Goal: Information Seeking & Learning: Learn about a topic

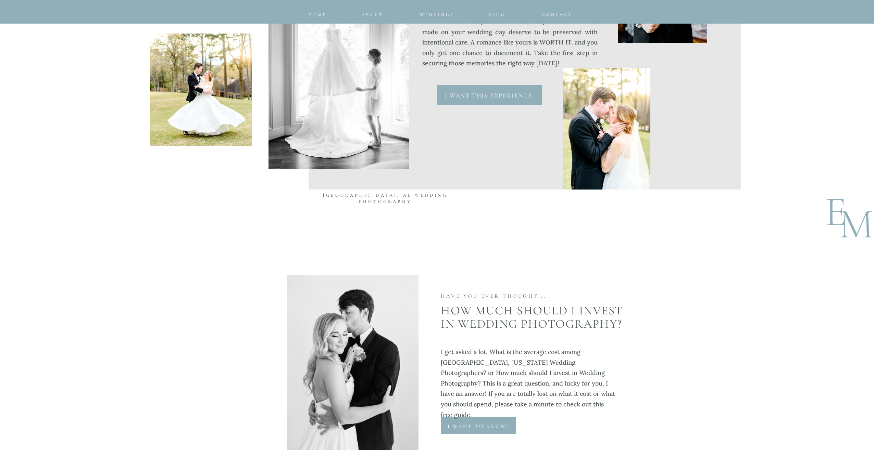
scroll to position [3000, 0]
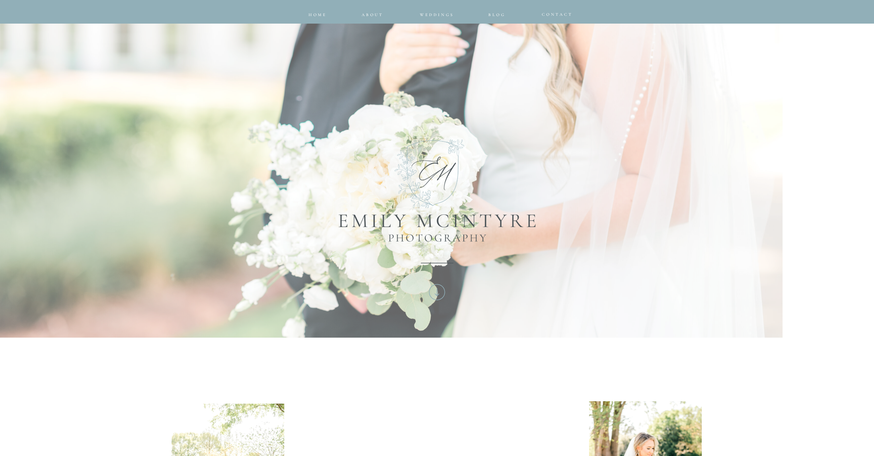
scroll to position [663, 0]
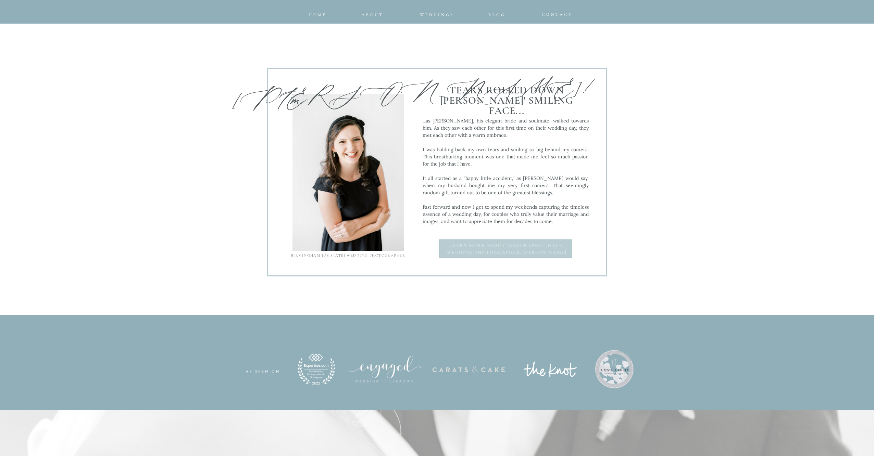
click at [492, 245] on b "Learn more about Birmingham Wedding photographer, Emily" at bounding box center [507, 249] width 120 height 13
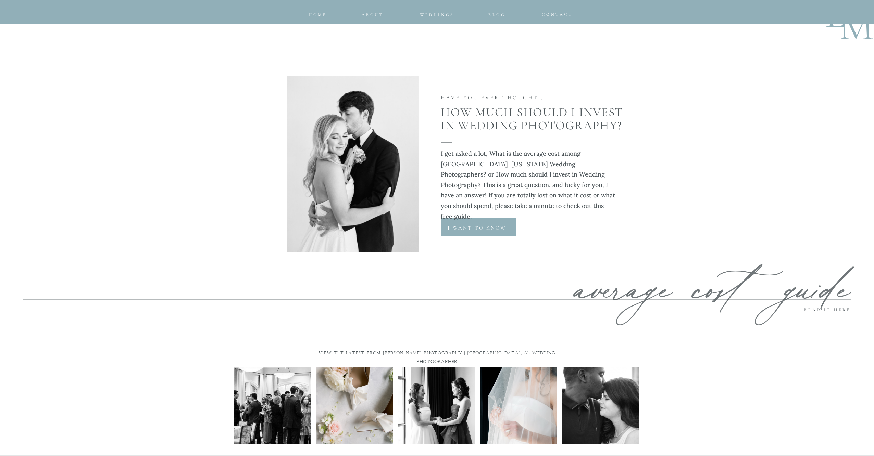
scroll to position [3223, 0]
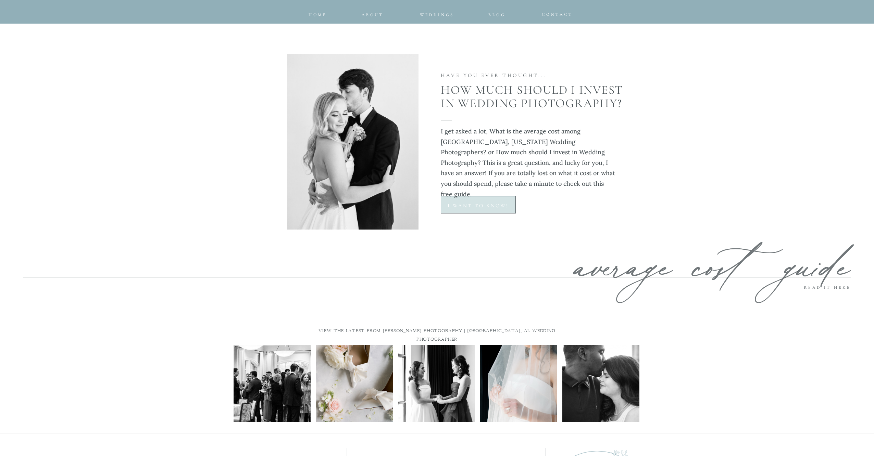
click at [468, 202] on div at bounding box center [478, 204] width 75 height 17
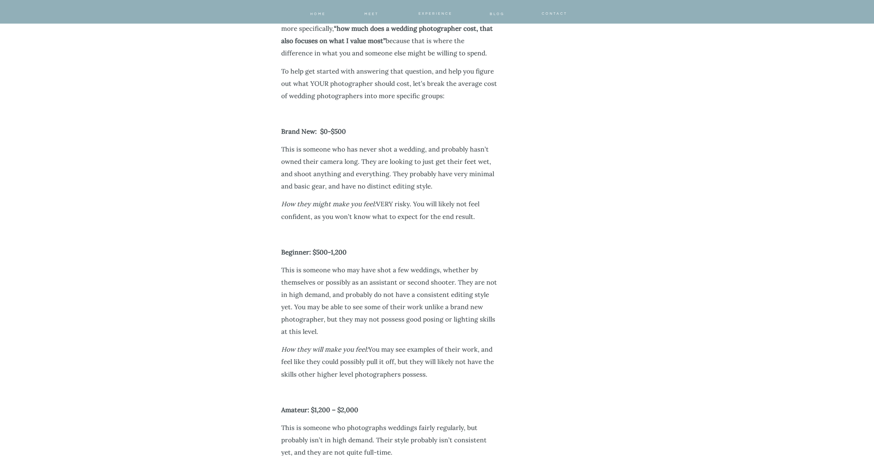
scroll to position [1186, 0]
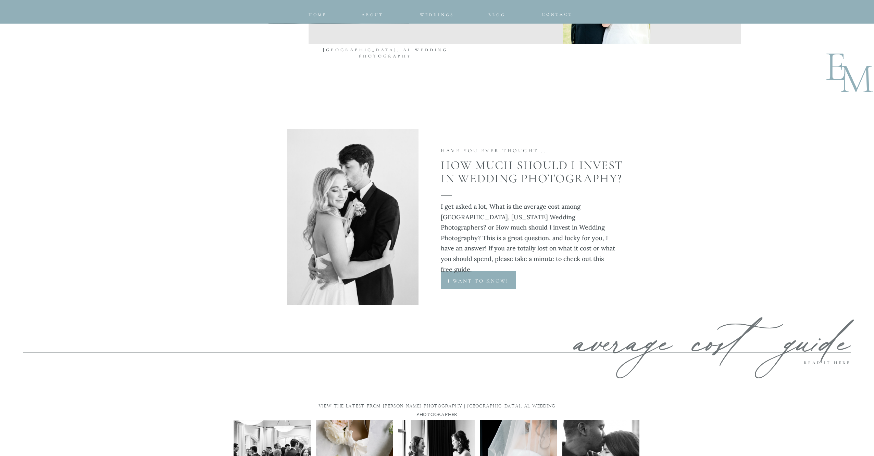
scroll to position [3148, 0]
click at [467, 281] on p "I want to know!" at bounding box center [478, 280] width 75 height 7
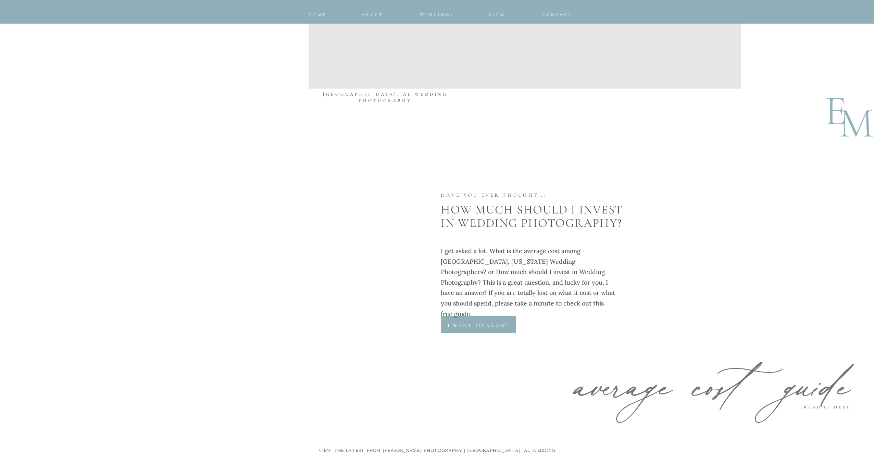
scroll to position [3106, 0]
